Goal: Information Seeking & Learning: Learn about a topic

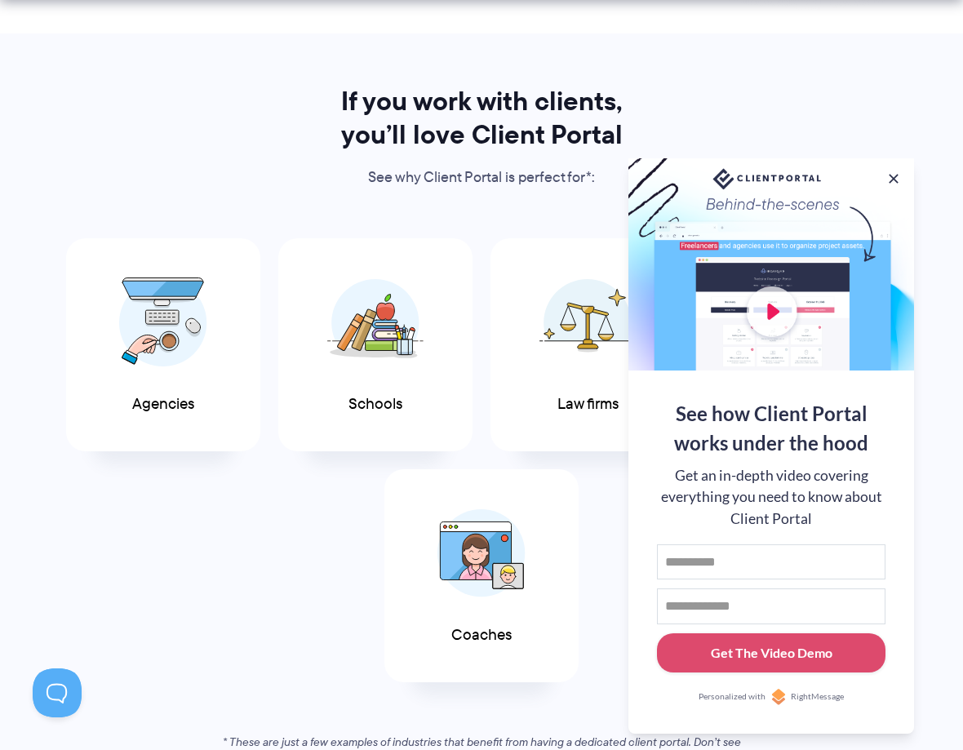
scroll to position [624, 0]
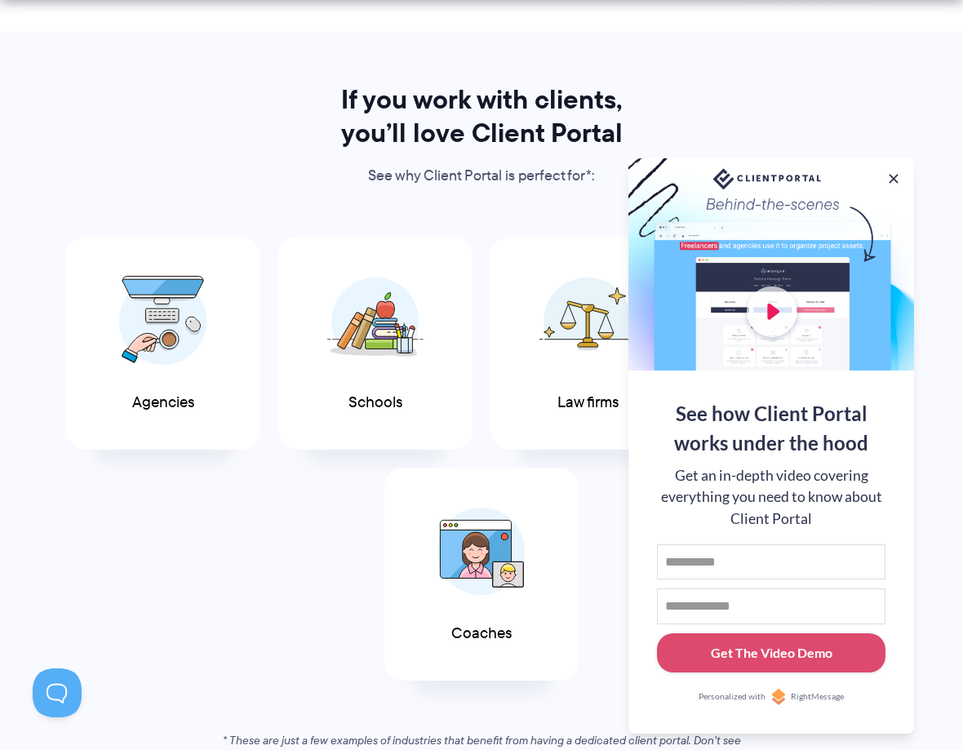
click at [956, 238] on div "If you work with clients, you’ll love Client Portal See why Client Portal is pe…" at bounding box center [481, 425] width 963 height 685
click at [899, 174] on button at bounding box center [894, 179] width 16 height 16
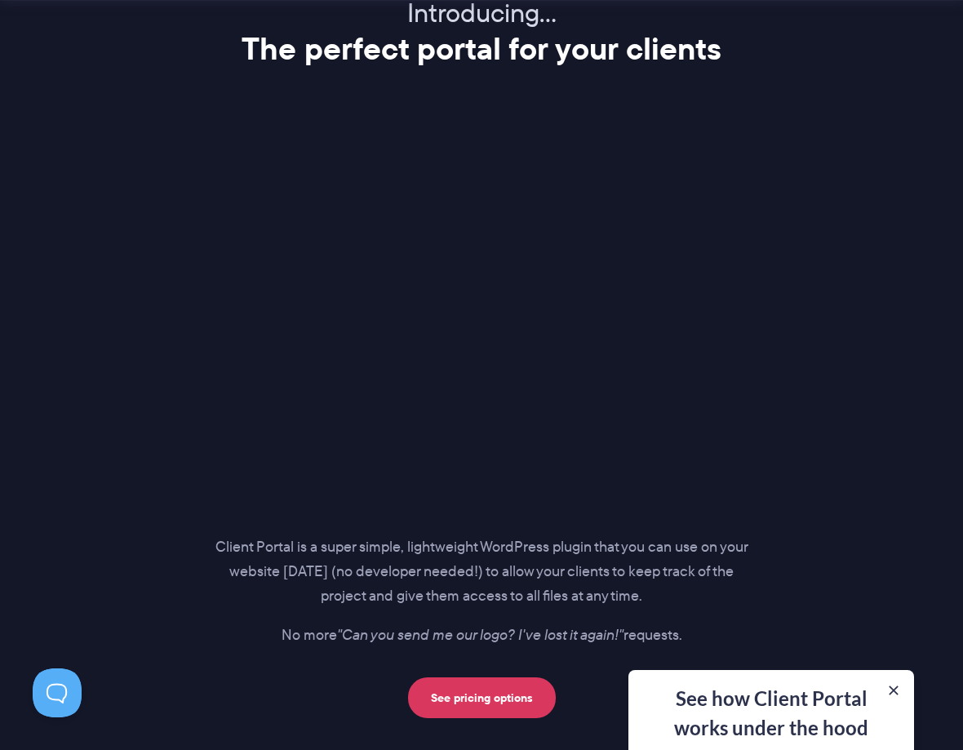
scroll to position [2028, 0]
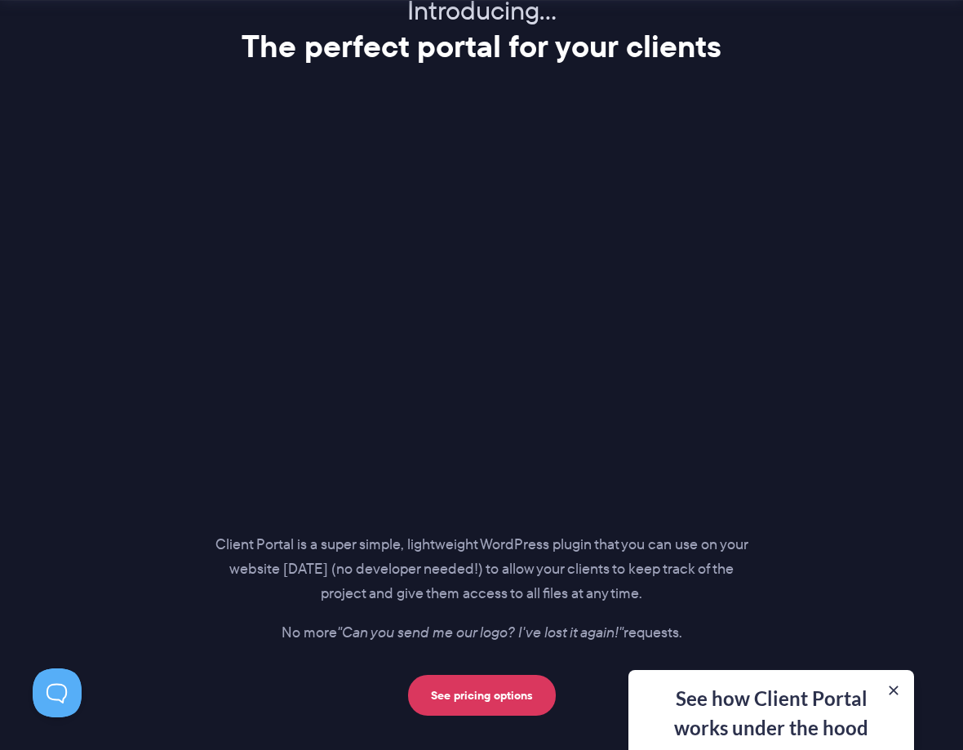
click at [442, 713] on link "See pricing options" at bounding box center [482, 695] width 148 height 41
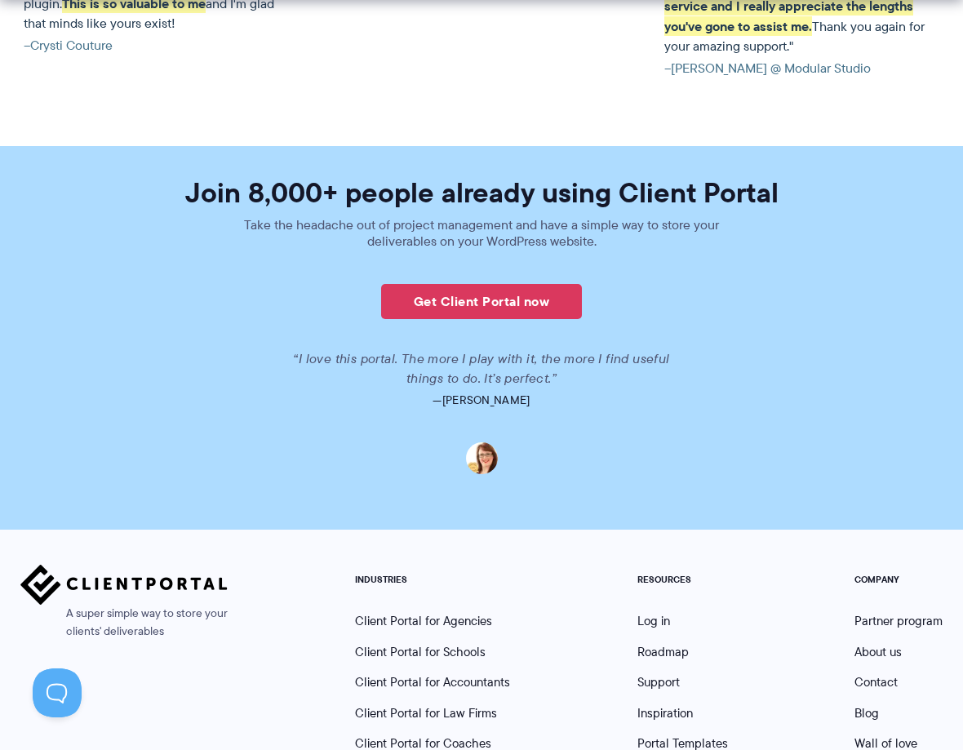
scroll to position [3901, 0]
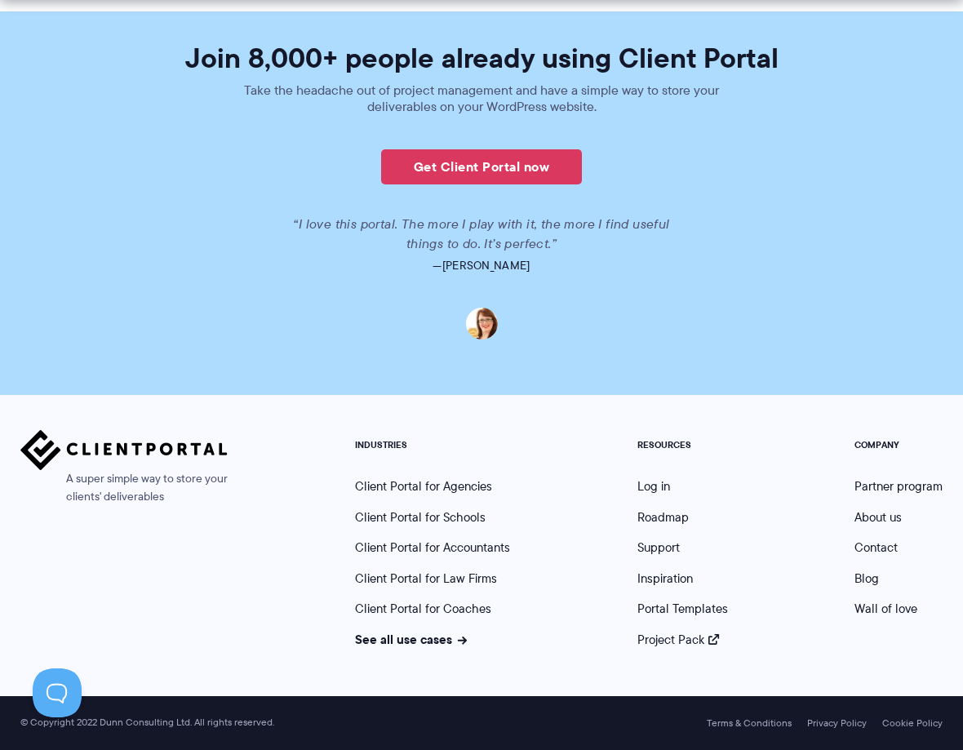
click at [477, 582] on link "Client Portal for Law Firms" at bounding box center [426, 579] width 142 height 18
